Goal: Information Seeking & Learning: Learn about a topic

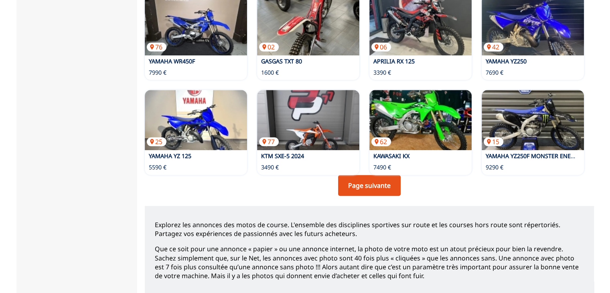
scroll to position [603, 0]
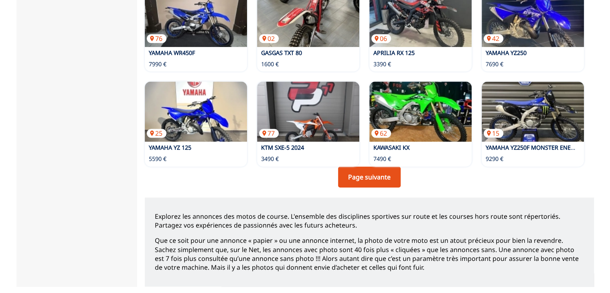
click at [467, 212] on p "Explorez les annonces des motos de course. L'ensemble des disciplines sportives…" at bounding box center [369, 221] width 429 height 18
click at [384, 166] on link "Page suivante" at bounding box center [369, 176] width 63 height 21
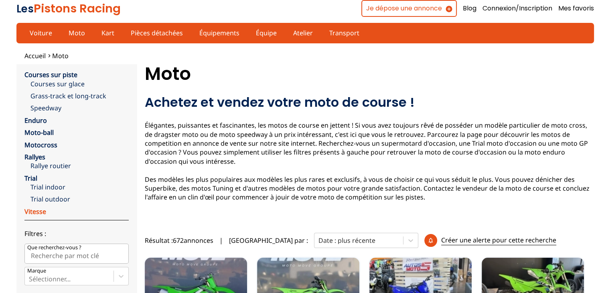
click at [37, 212] on link "Vitesse" at bounding box center [35, 211] width 22 height 9
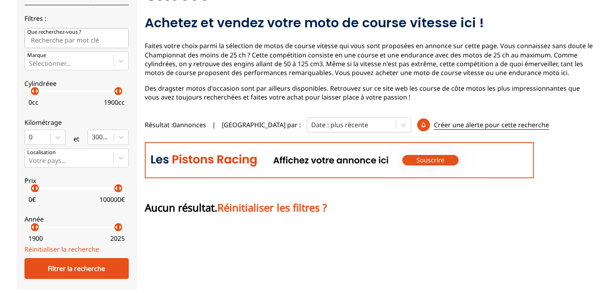
scroll to position [81, 0]
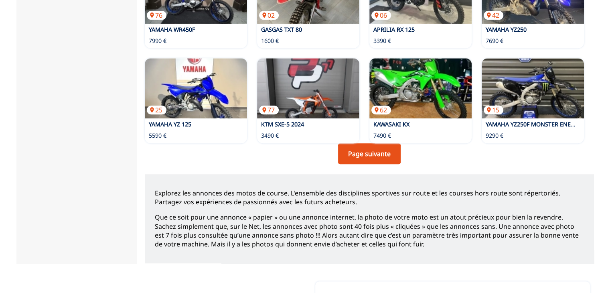
scroll to position [585, 0]
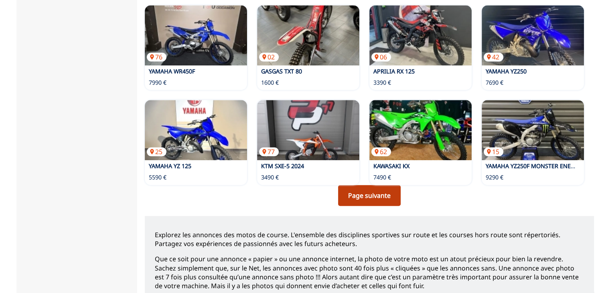
click at [369, 185] on link "Page suivante" at bounding box center [369, 195] width 63 height 21
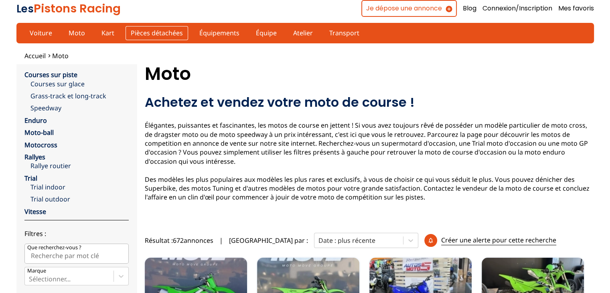
click at [140, 30] on link "Pièces détachées" at bounding box center [157, 33] width 63 height 14
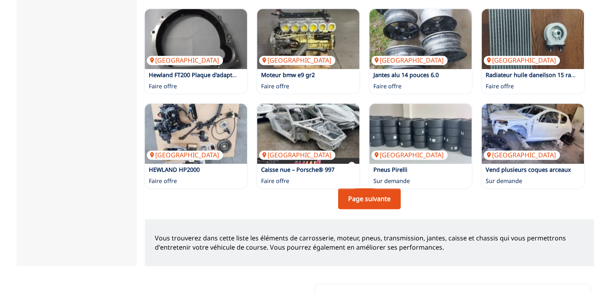
scroll to position [588, 0]
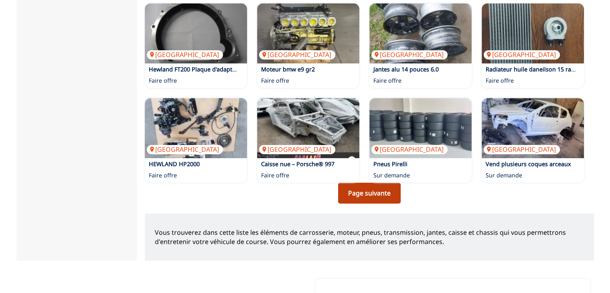
click at [376, 182] on link "Page suivante" at bounding box center [369, 192] width 63 height 21
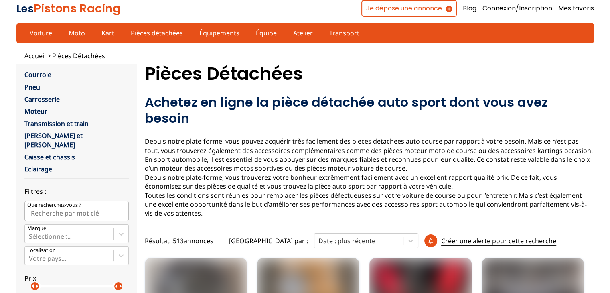
click at [376, 172] on p "Depuis notre plate-forme, vous pouvez acquérir très facilement des pieces detac…" at bounding box center [369, 177] width 449 height 81
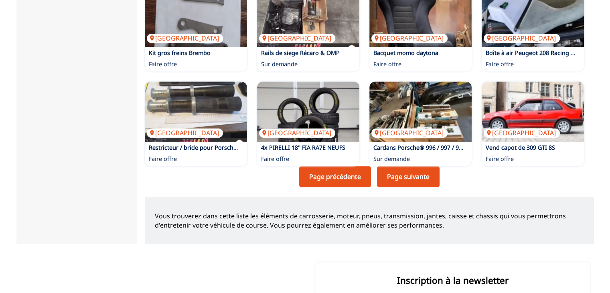
scroll to position [606, 0]
